Goal: Complete application form

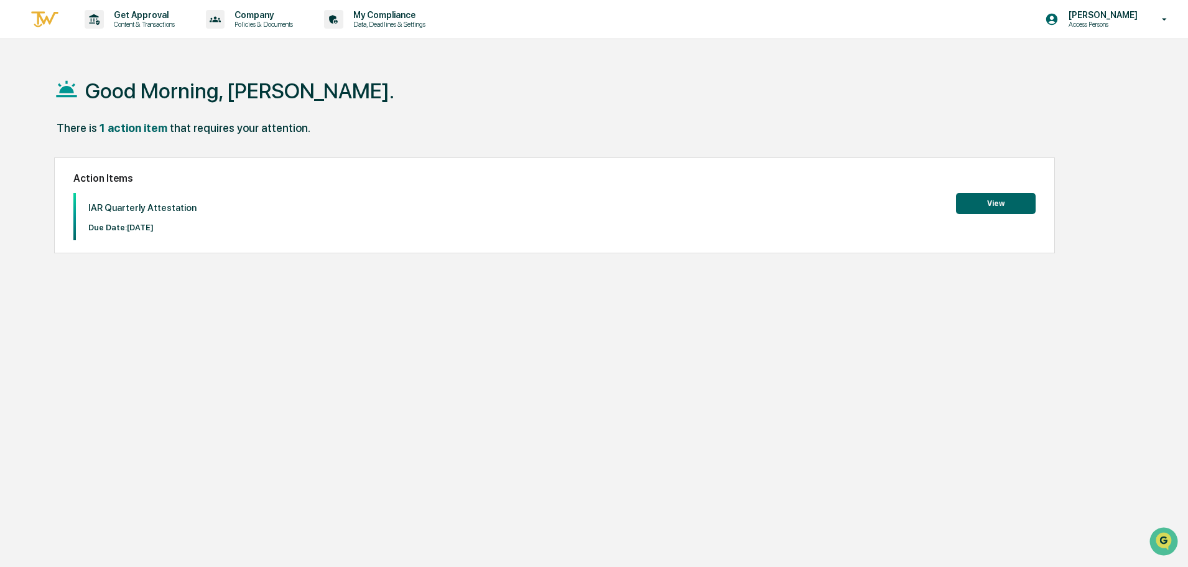
click at [979, 205] on button "View" at bounding box center [996, 203] width 80 height 21
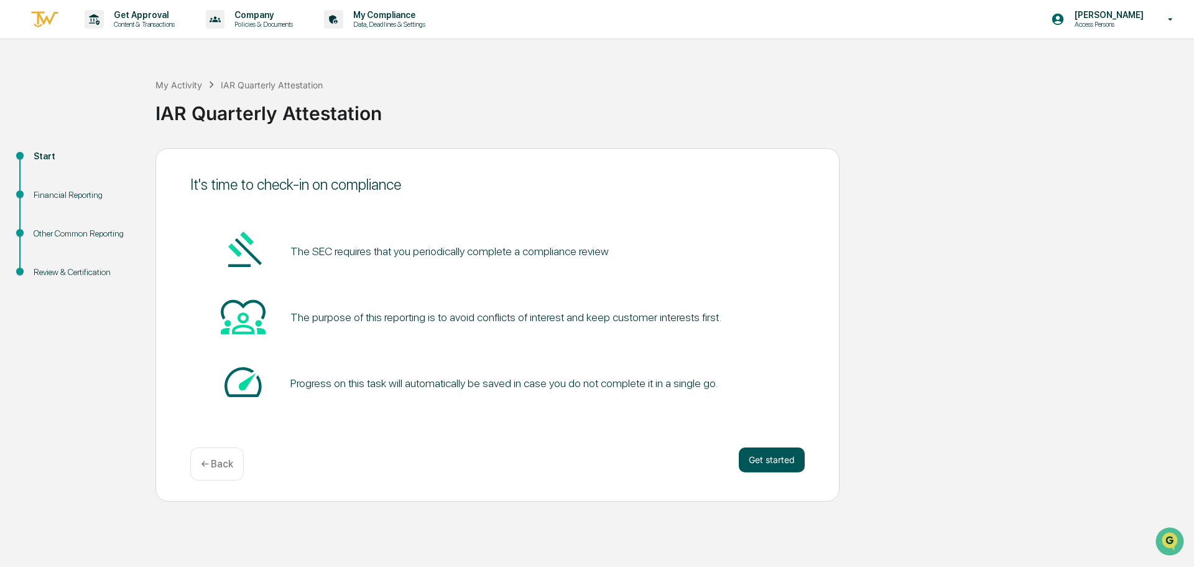
click at [797, 453] on button "Get started" at bounding box center [772, 459] width 66 height 25
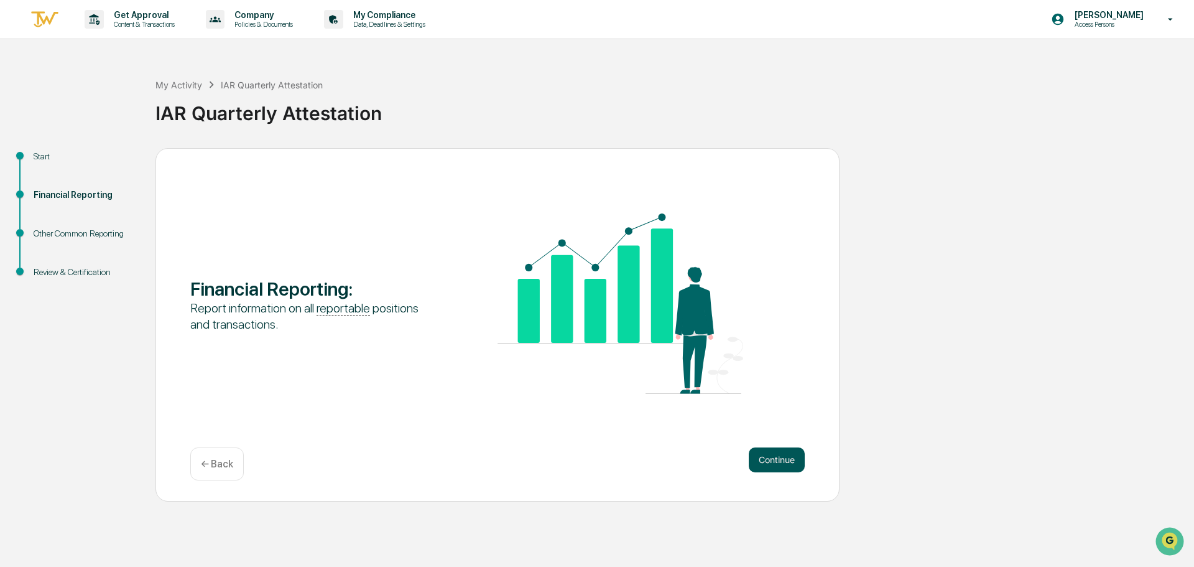
click at [776, 455] on button "Continue" at bounding box center [777, 459] width 56 height 25
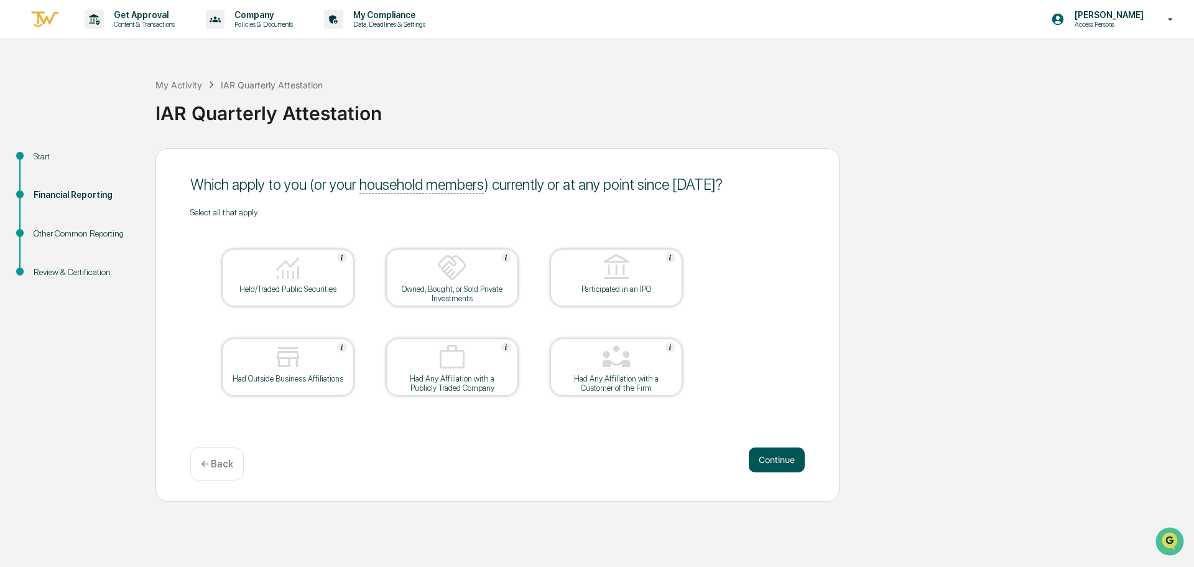
click at [780, 462] on button "Continue" at bounding box center [777, 459] width 56 height 25
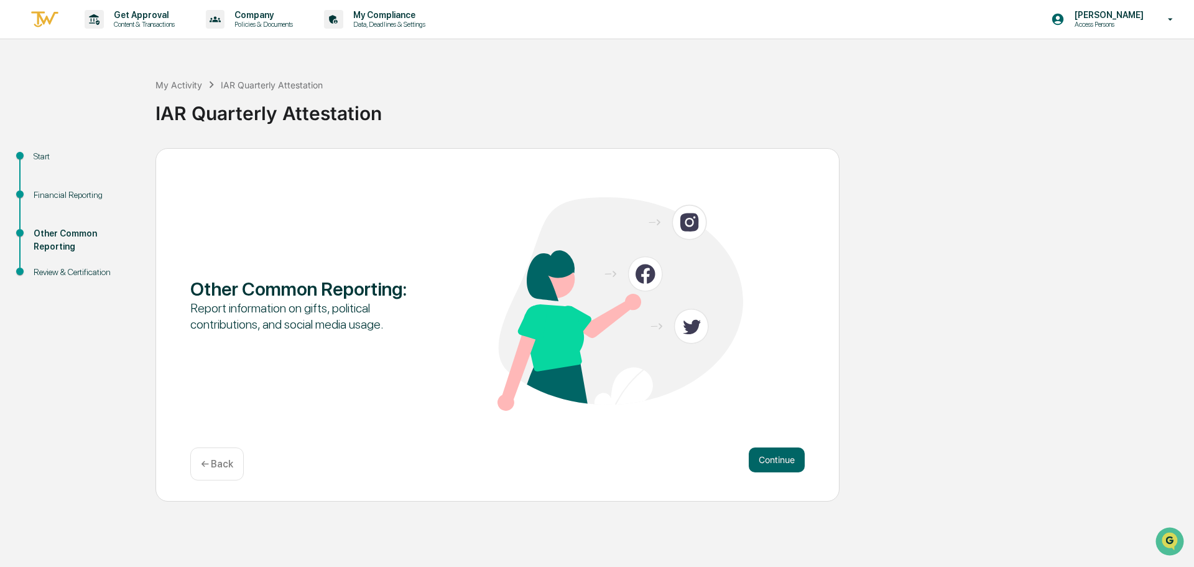
click at [780, 462] on button "Continue" at bounding box center [777, 459] width 56 height 25
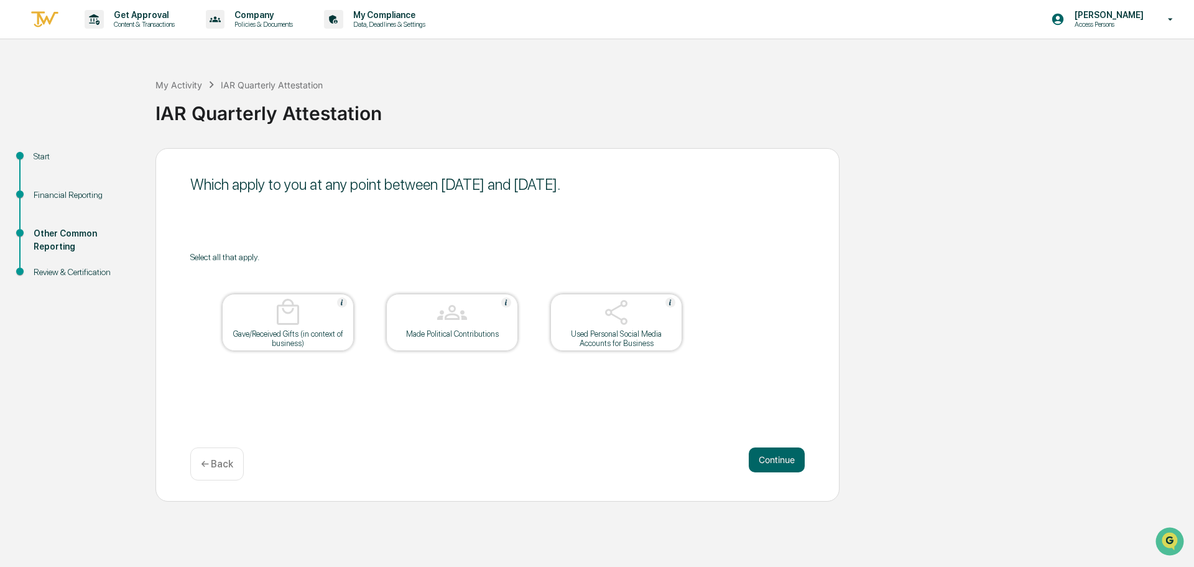
click at [626, 322] on img at bounding box center [617, 312] width 30 height 30
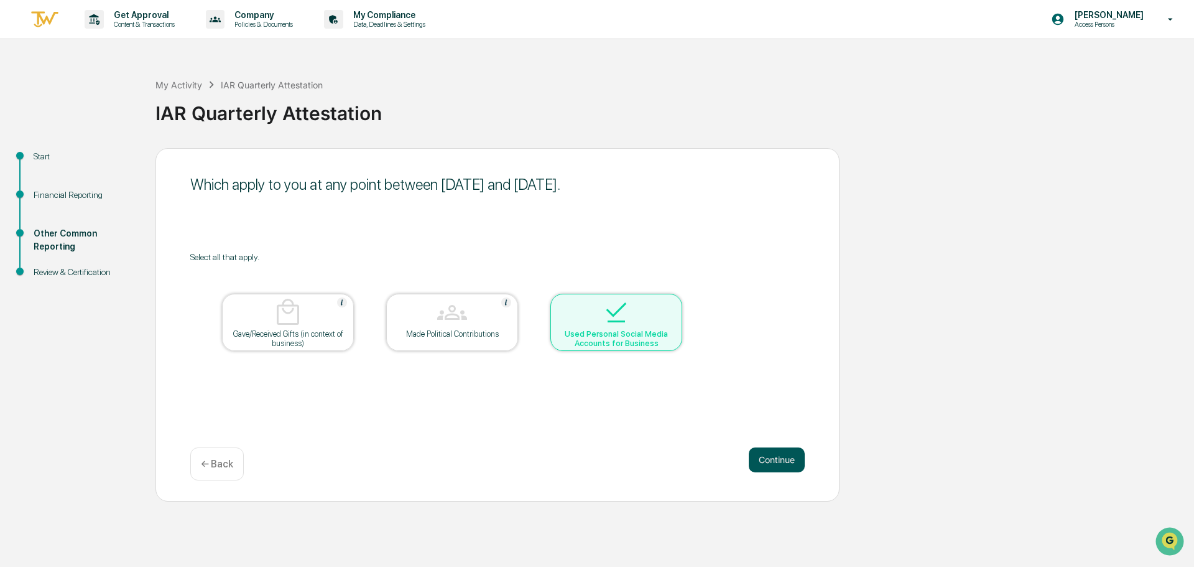
click at [778, 460] on button "Continue" at bounding box center [777, 459] width 56 height 25
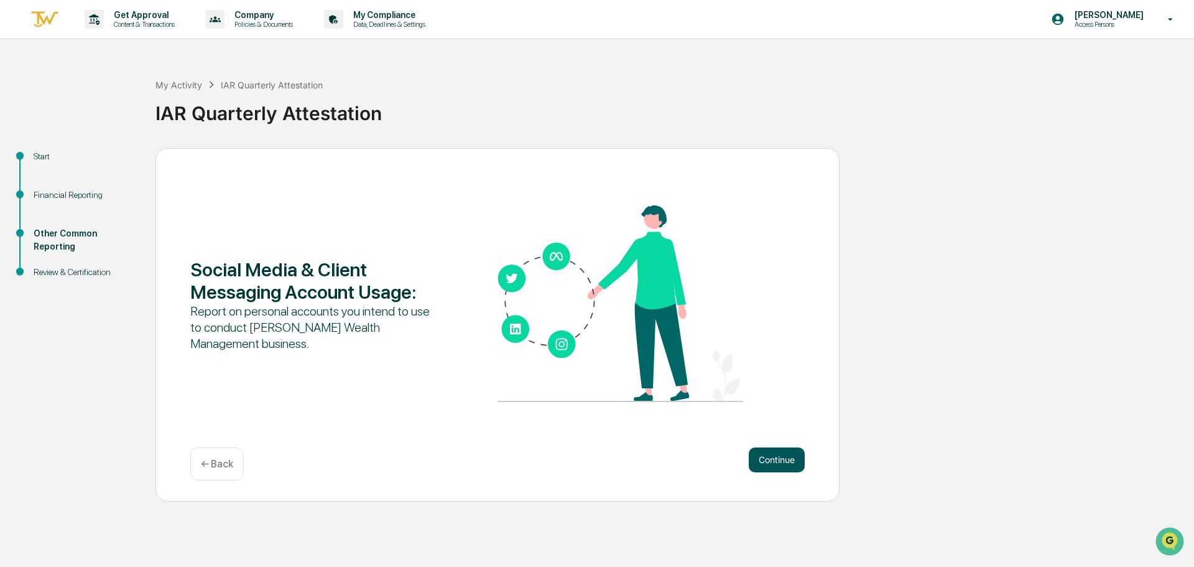
click at [779, 467] on button "Continue" at bounding box center [777, 459] width 56 height 25
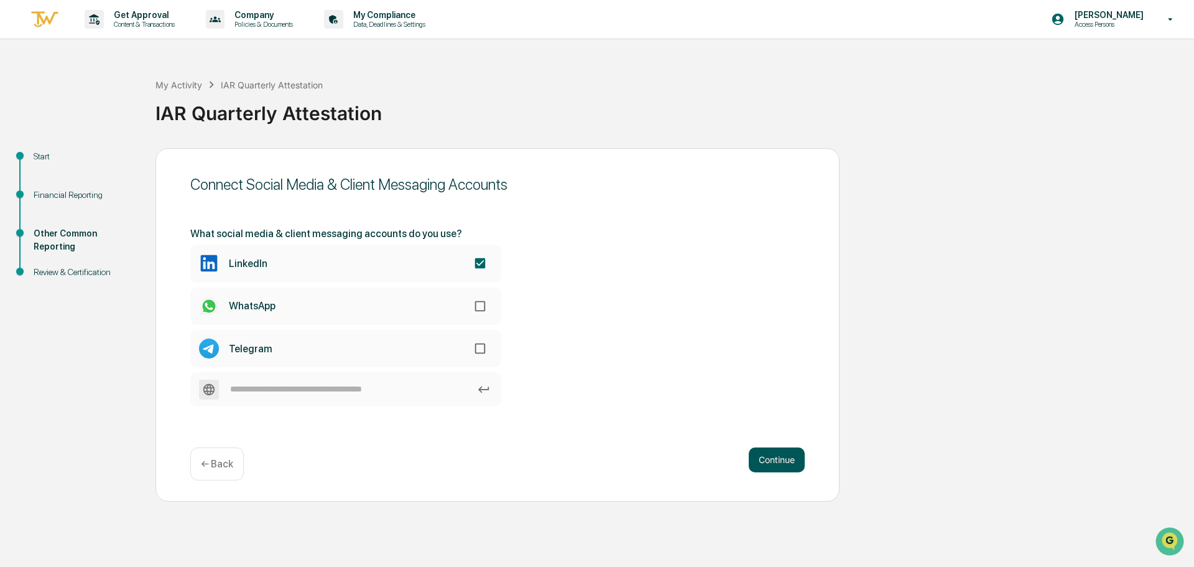
click at [780, 459] on button "Continue" at bounding box center [777, 459] width 56 height 25
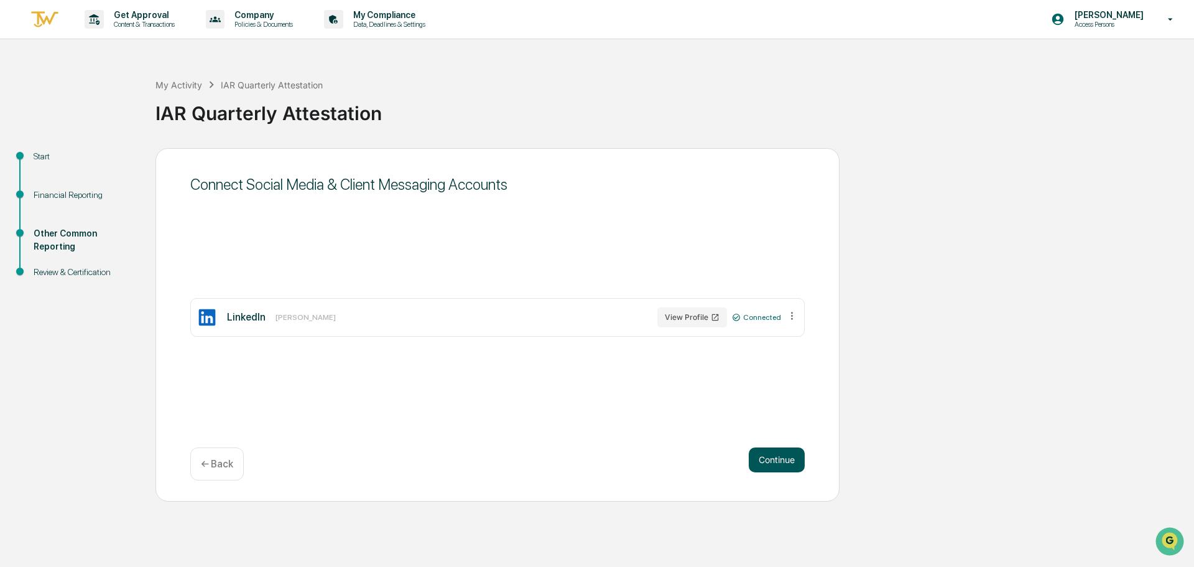
click at [780, 459] on button "Continue" at bounding box center [777, 459] width 56 height 25
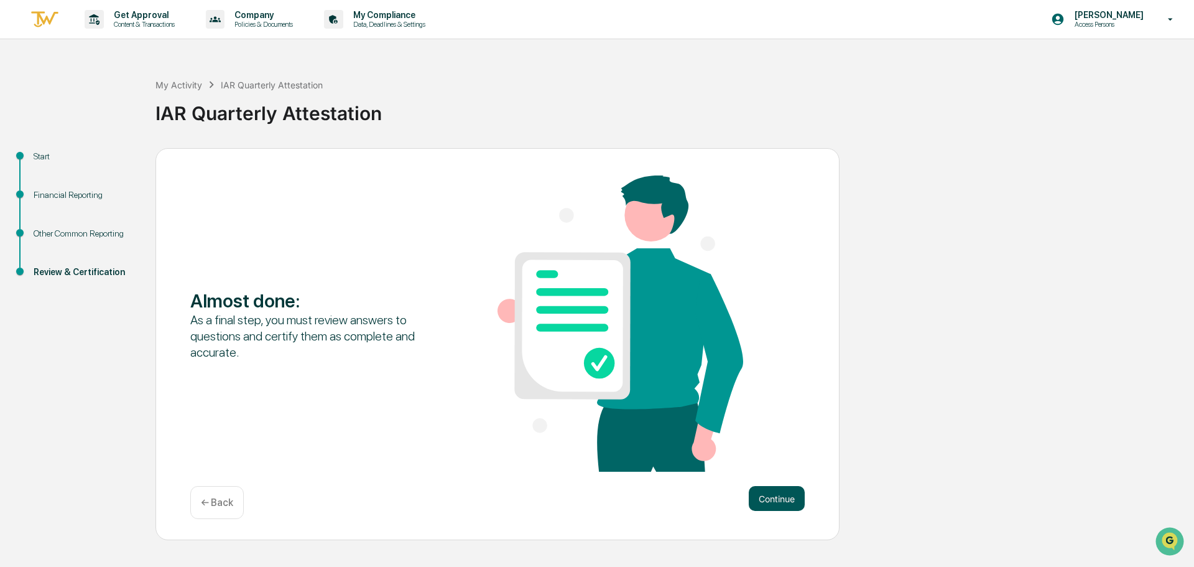
click at [773, 488] on button "Continue" at bounding box center [777, 498] width 56 height 25
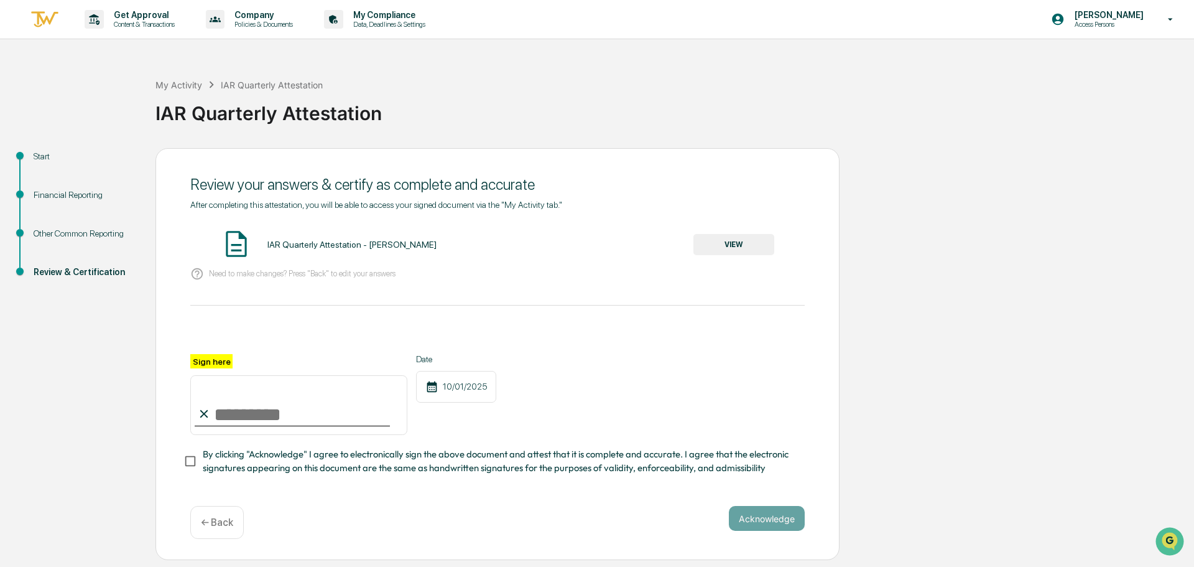
click at [274, 414] on input "Sign here" at bounding box center [298, 405] width 217 height 60
type input "**********"
click at [720, 349] on div at bounding box center [497, 339] width 615 height 30
click at [758, 509] on div "**********" at bounding box center [498, 354] width 684 height 412
click at [759, 518] on button "Acknowledge" at bounding box center [767, 518] width 76 height 25
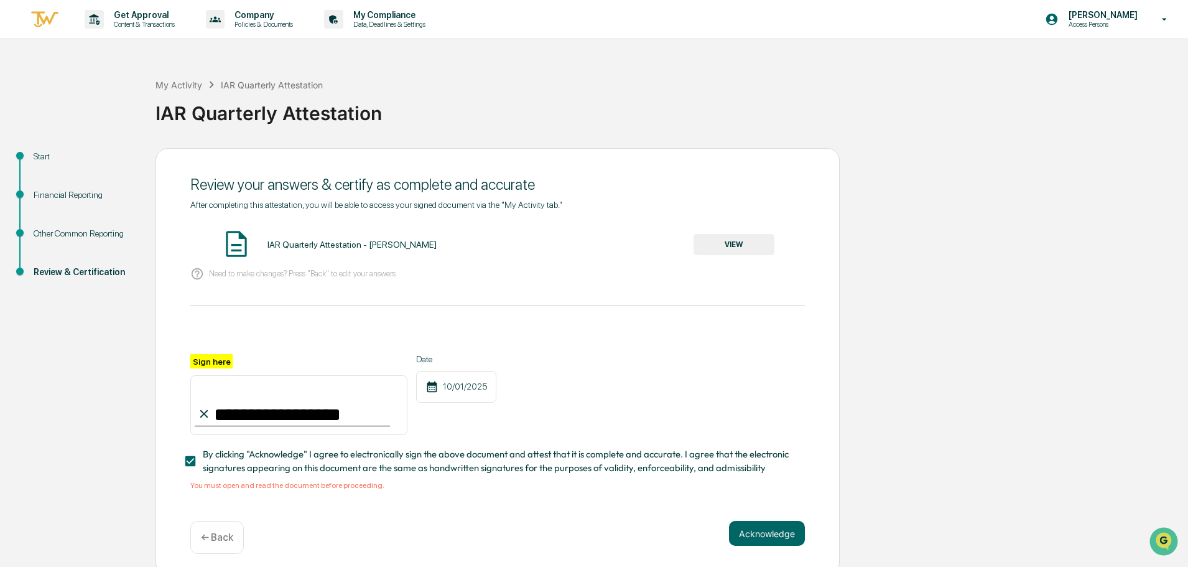
click at [738, 240] on button "VIEW" at bounding box center [734, 244] width 81 height 21
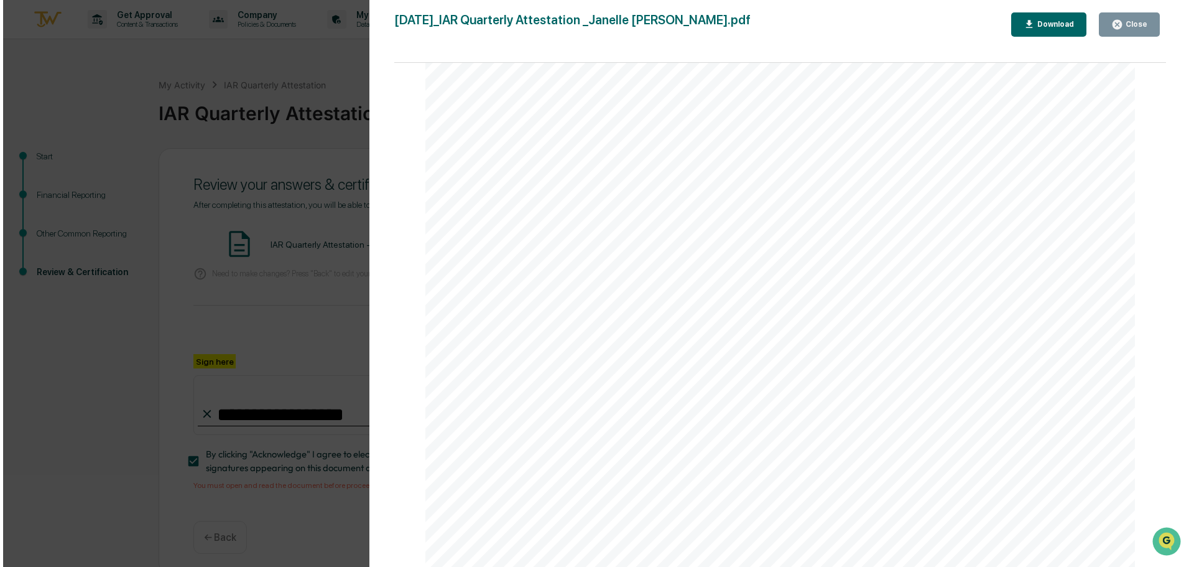
scroll to position [498, 0]
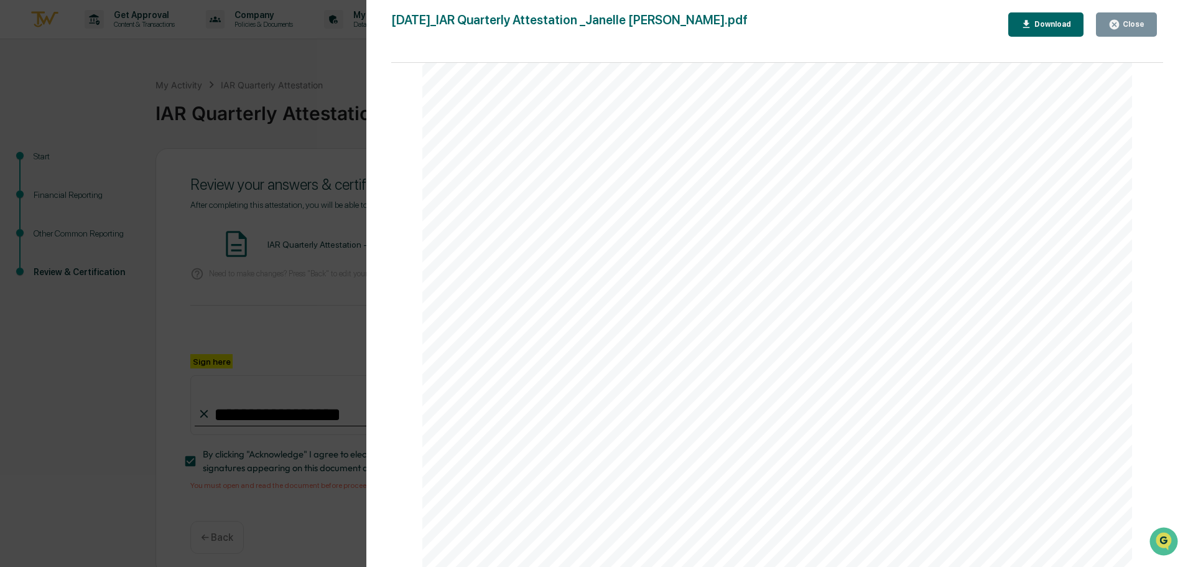
click at [1046, 27] on div "Download" at bounding box center [1051, 24] width 39 height 9
click at [322, 172] on div "Version History [DATE] 01:19 PM [PERSON_NAME] [DATE]_IAR Quarterly Attestation …" at bounding box center [594, 283] width 1188 height 567
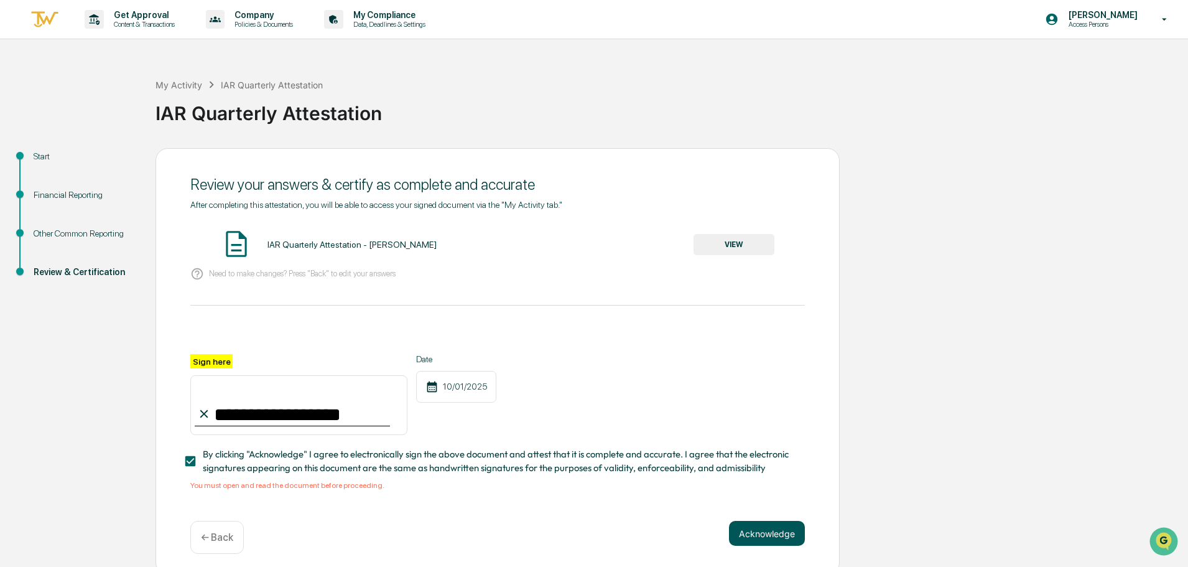
click at [747, 539] on button "Acknowledge" at bounding box center [767, 533] width 76 height 25
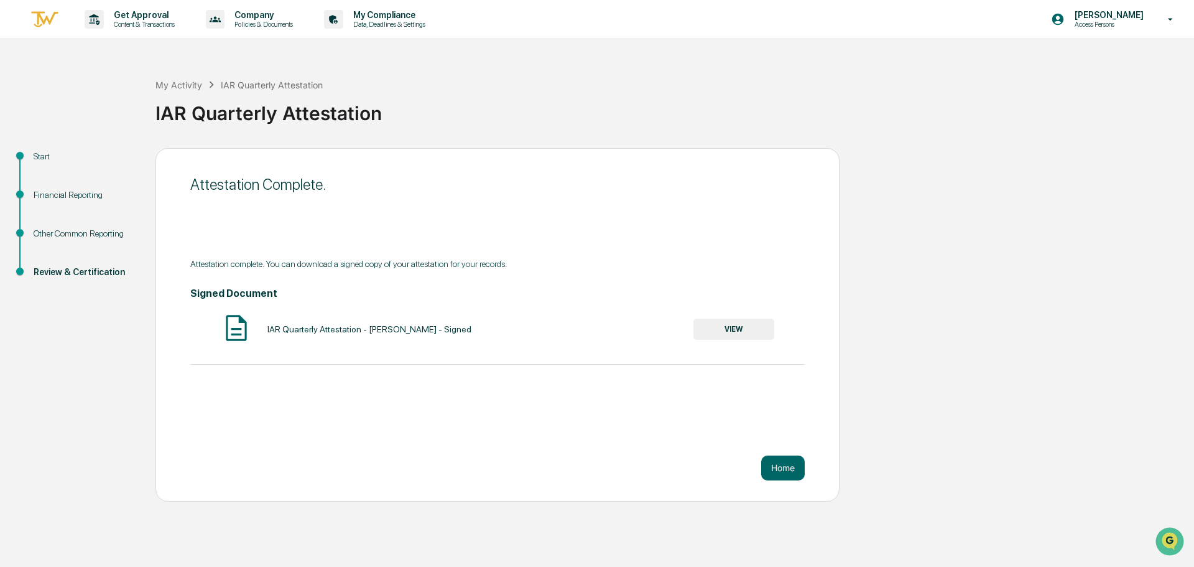
click at [710, 324] on button "VIEW" at bounding box center [734, 329] width 81 height 21
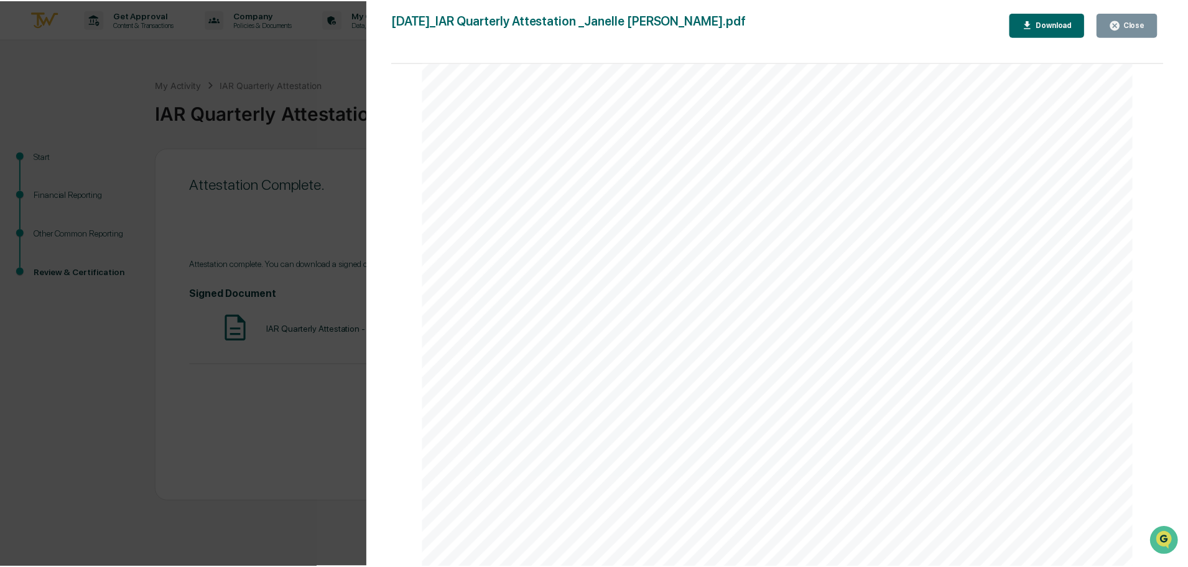
scroll to position [3601, 0]
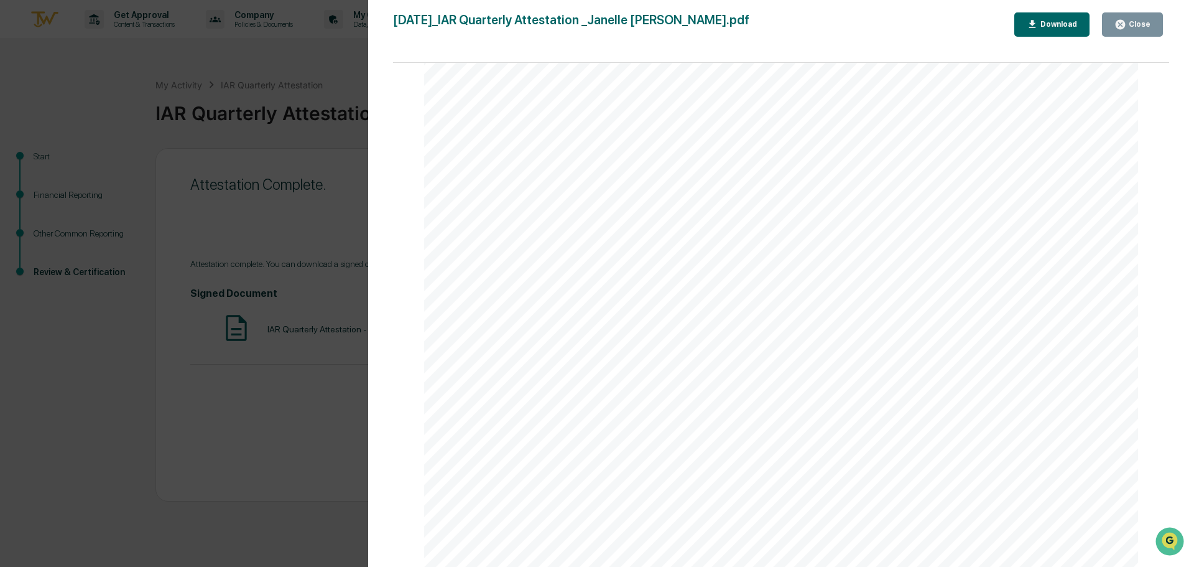
click at [1133, 27] on div "Close" at bounding box center [1139, 24] width 24 height 9
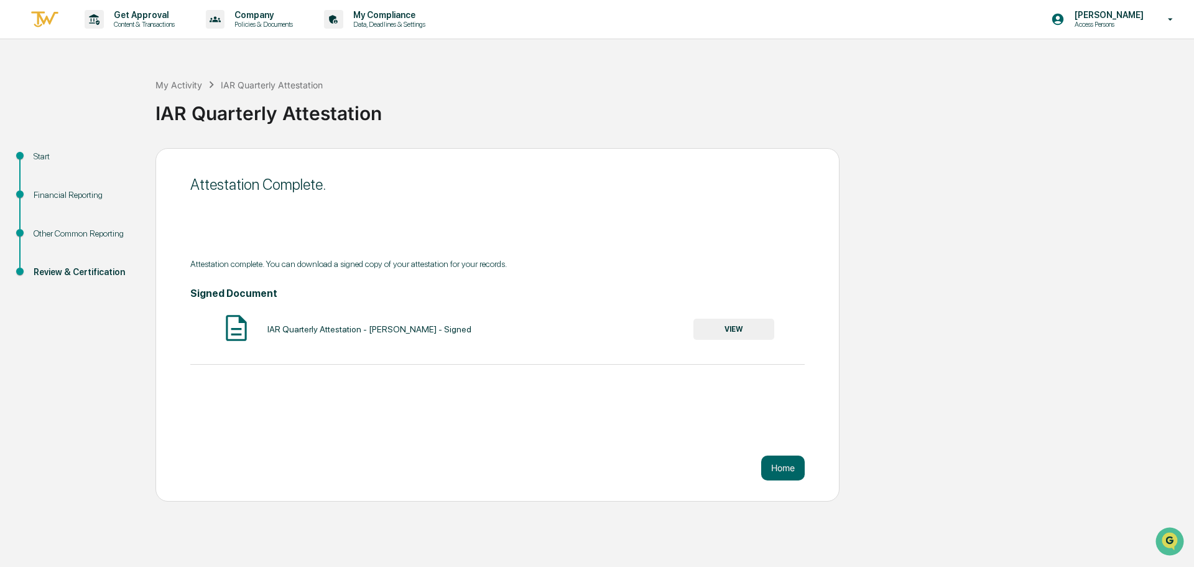
click at [56, 24] on img at bounding box center [45, 19] width 30 height 21
